Goal: Task Accomplishment & Management: Complete application form

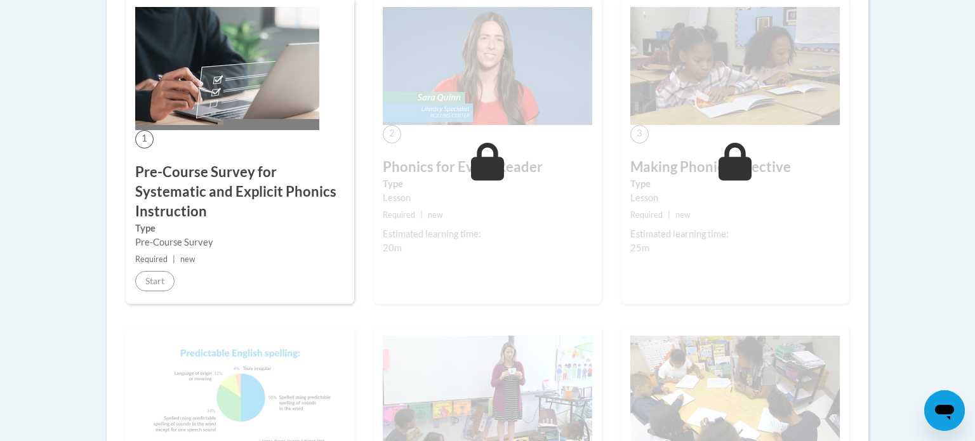
scroll to position [388, 0]
click at [169, 201] on h3 "Pre-Course Survey for Systematic and Explicit Phonics Instruction" at bounding box center [239, 192] width 209 height 58
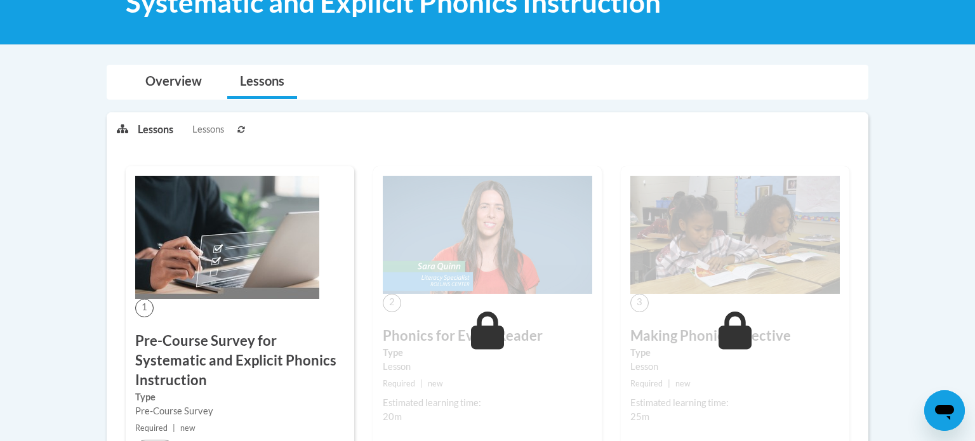
scroll to position [222, 0]
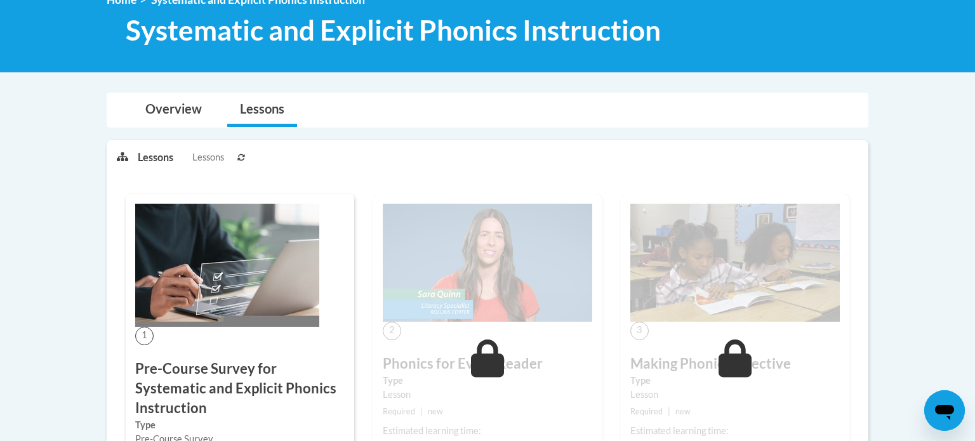
scroll to position [222, 0]
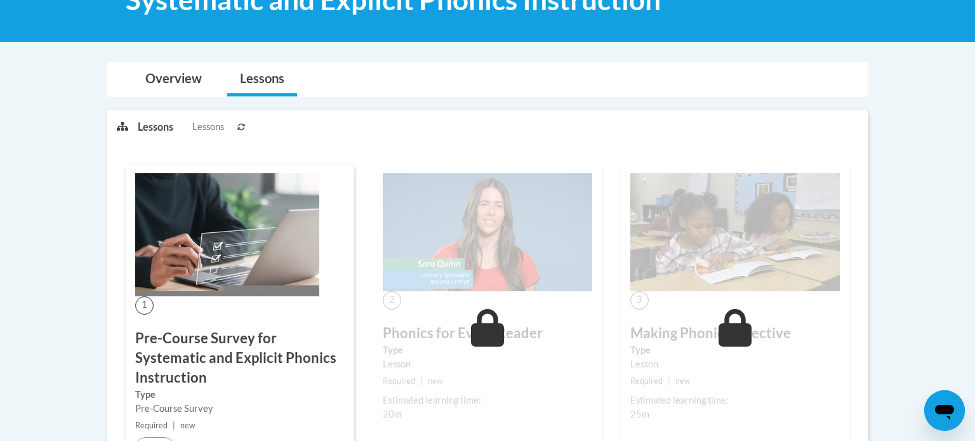
click at [170, 366] on h3 "Pre-Course Survey for Systematic and Explicit Phonics Instruction" at bounding box center [239, 358] width 209 height 58
click at [198, 278] on img at bounding box center [227, 234] width 184 height 123
click at [159, 347] on h3 "Pre-Course Survey for Systematic and Explicit Phonics Instruction" at bounding box center [239, 358] width 209 height 58
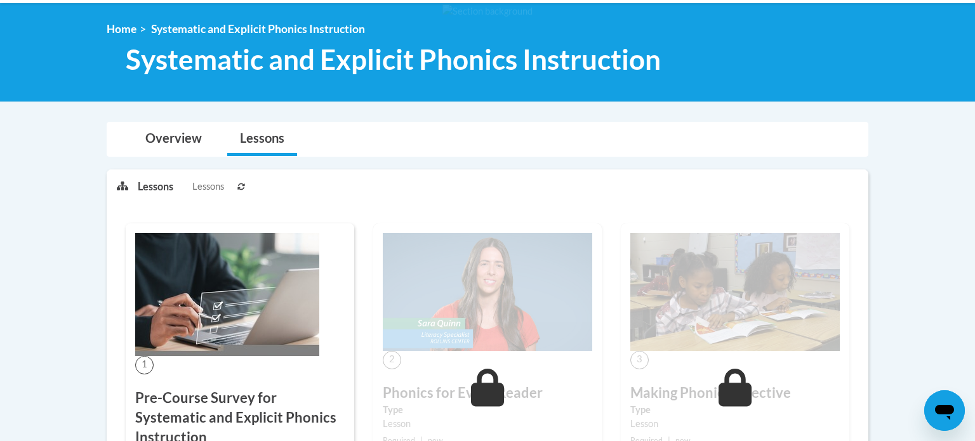
scroll to position [0, 0]
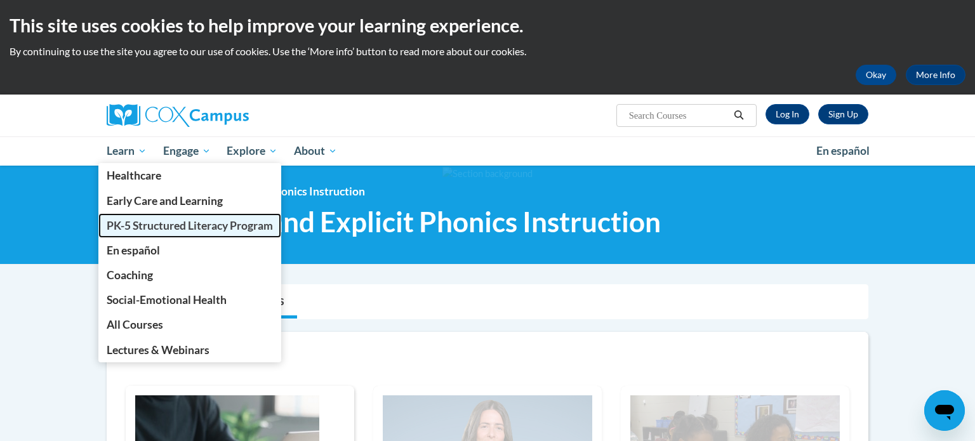
click at [138, 228] on span "PK-5 Structured Literacy Program" at bounding box center [190, 225] width 166 height 13
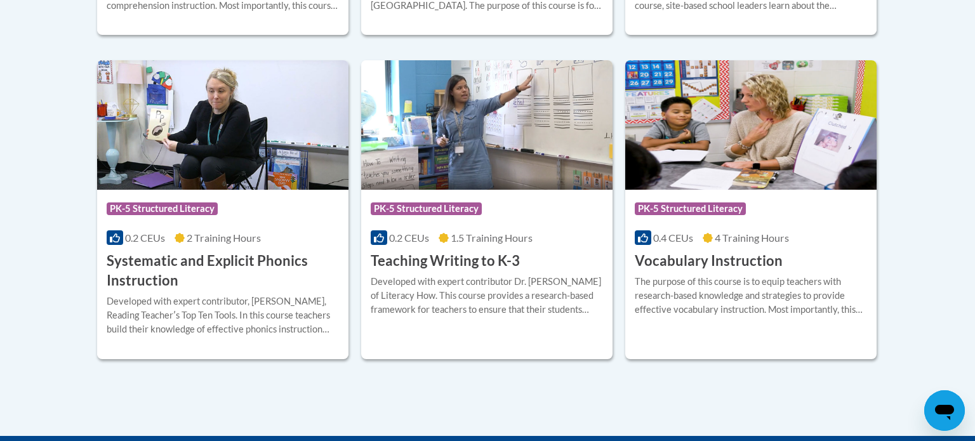
scroll to position [1477, 0]
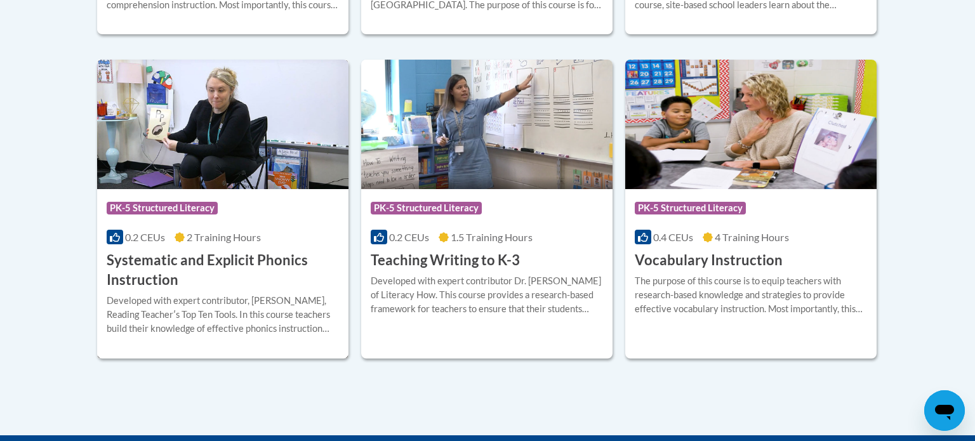
click at [137, 265] on h3 "Systematic and Explicit Phonics Instruction" at bounding box center [223, 270] width 232 height 39
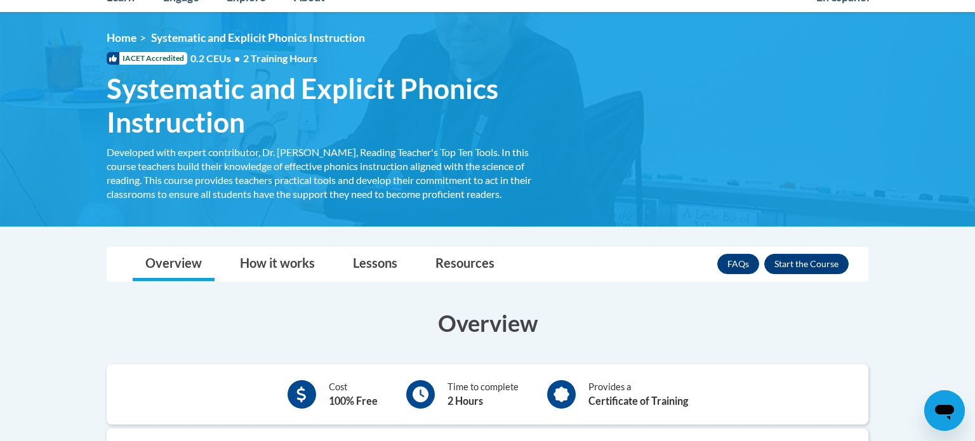
scroll to position [150, 0]
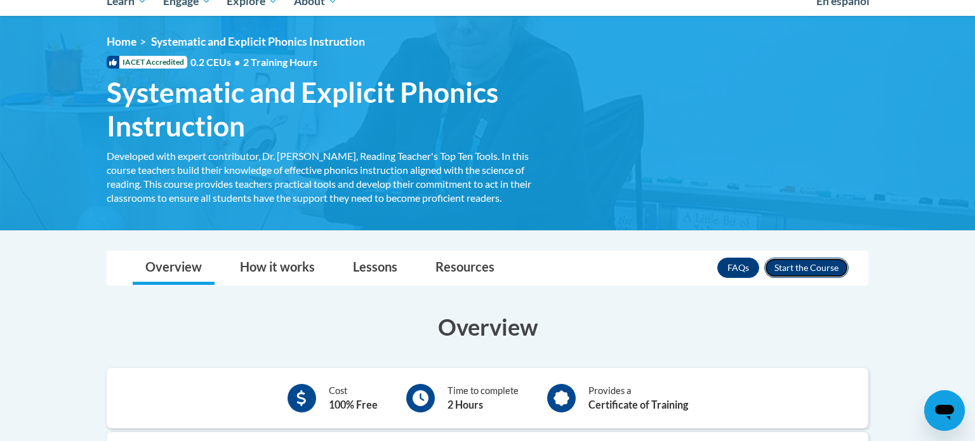
click at [817, 269] on button "Enroll" at bounding box center [806, 268] width 84 height 20
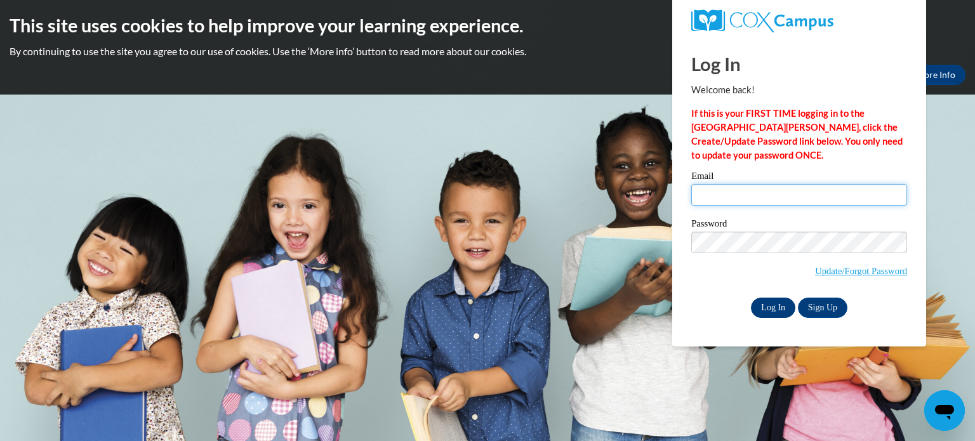
type input "[EMAIL_ADDRESS][DOMAIN_NAME]"
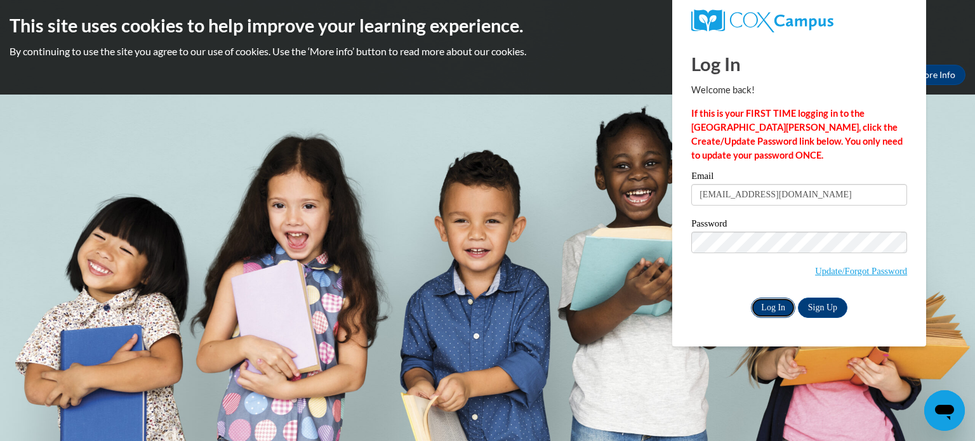
click at [773, 307] on input "Log In" at bounding box center [773, 308] width 44 height 20
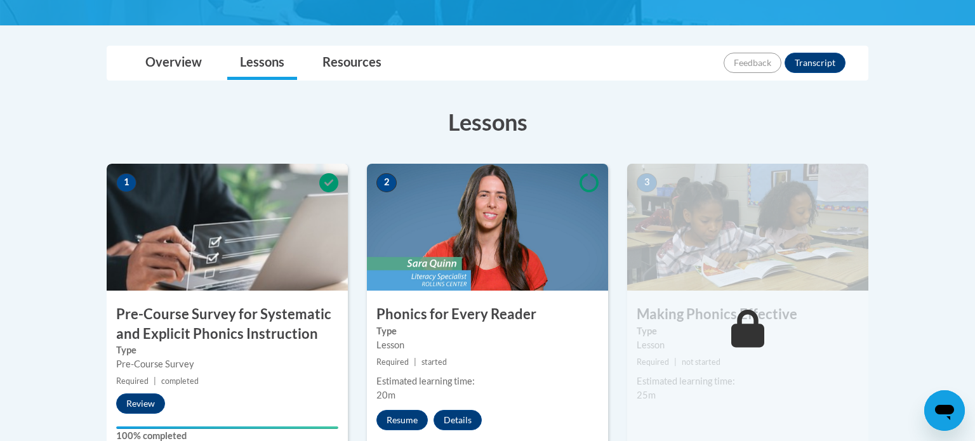
scroll to position [267, 0]
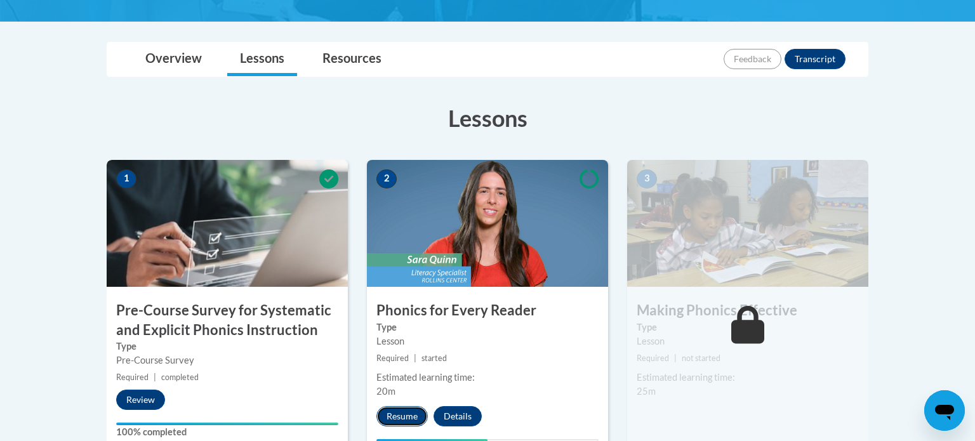
click at [403, 417] on button "Resume" at bounding box center [401, 416] width 51 height 20
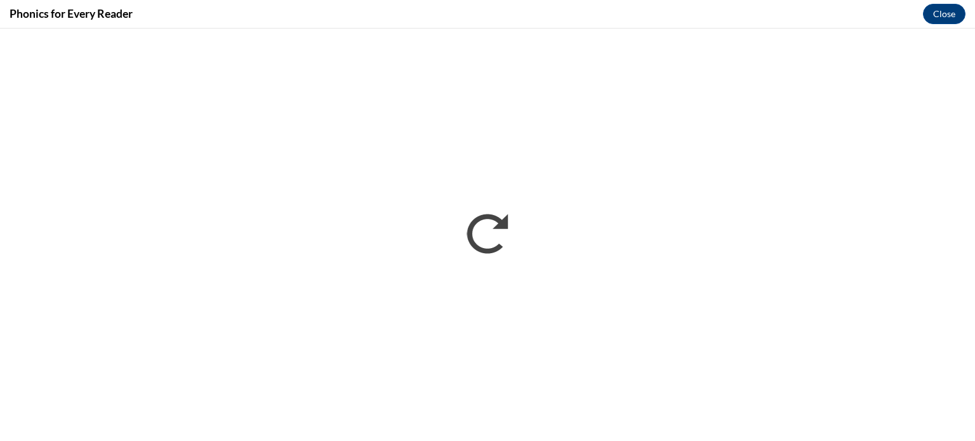
scroll to position [0, 0]
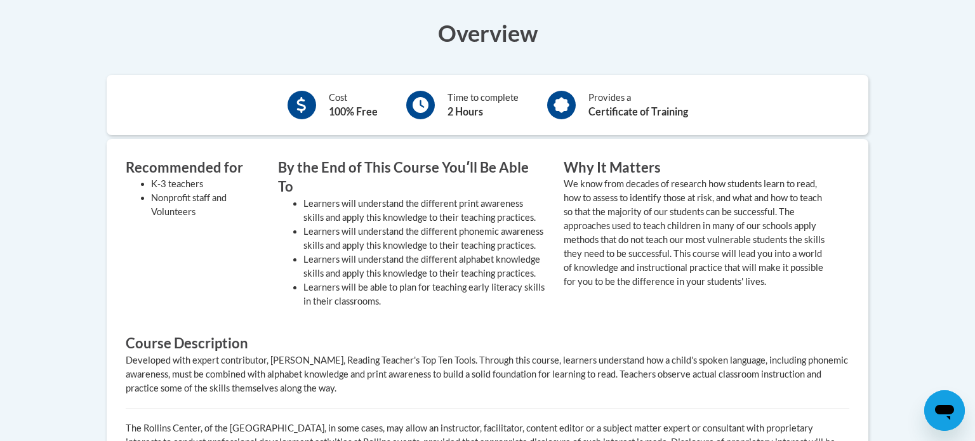
scroll to position [331, 0]
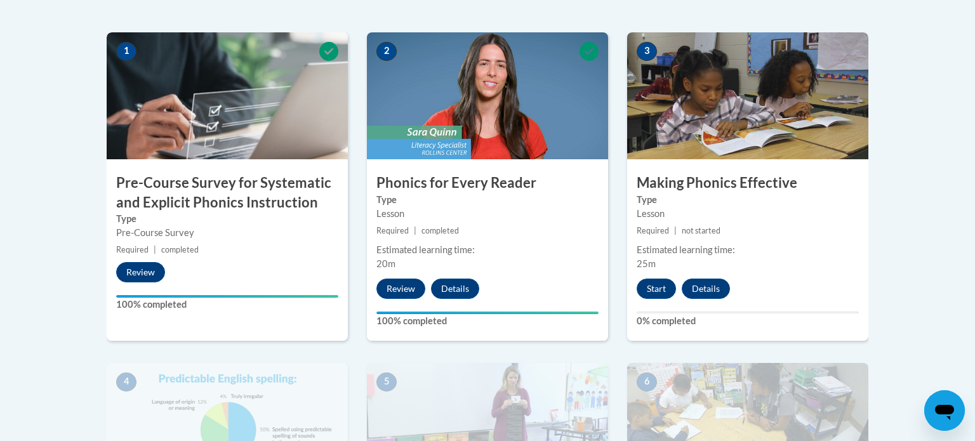
scroll to position [396, 0]
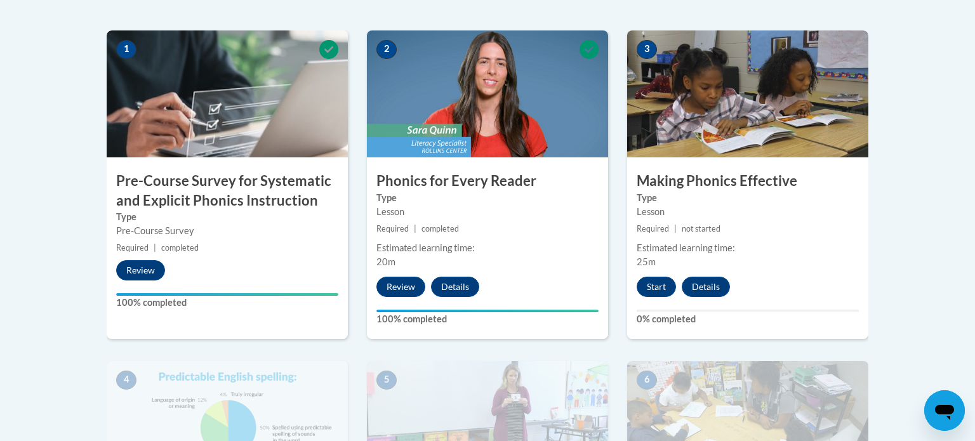
click at [671, 191] on label "Type" at bounding box center [748, 198] width 222 height 14
click at [656, 277] on button "Start" at bounding box center [656, 287] width 39 height 20
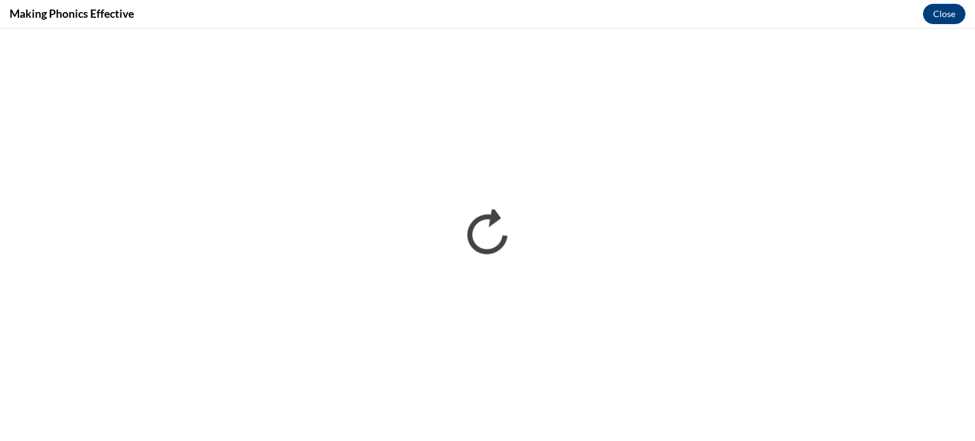
scroll to position [0, 0]
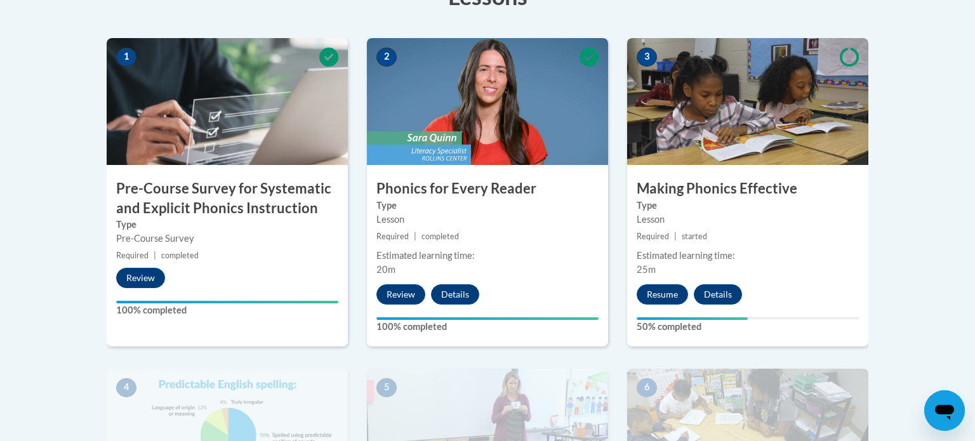
scroll to position [386, 0]
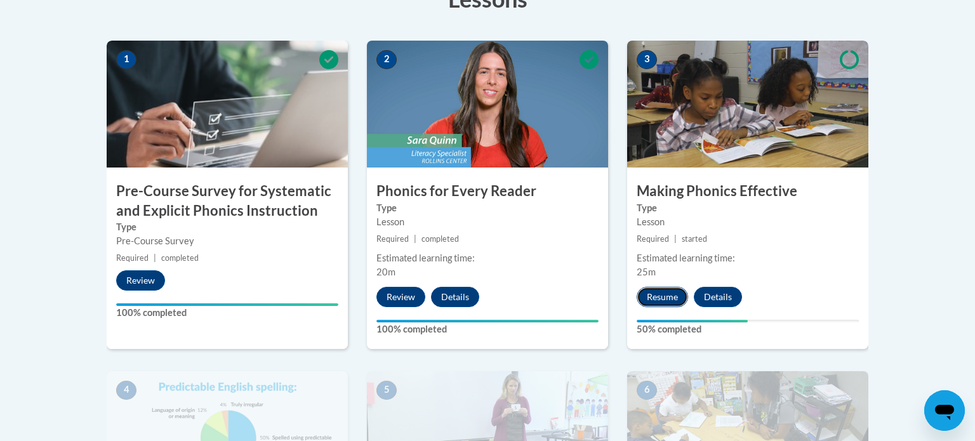
click at [658, 302] on button "Resume" at bounding box center [662, 297] width 51 height 20
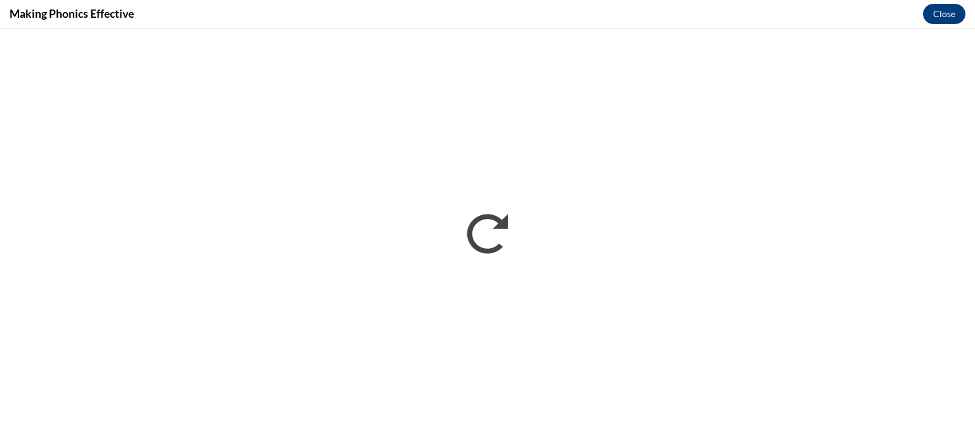
scroll to position [0, 0]
